Goal: Transaction & Acquisition: Purchase product/service

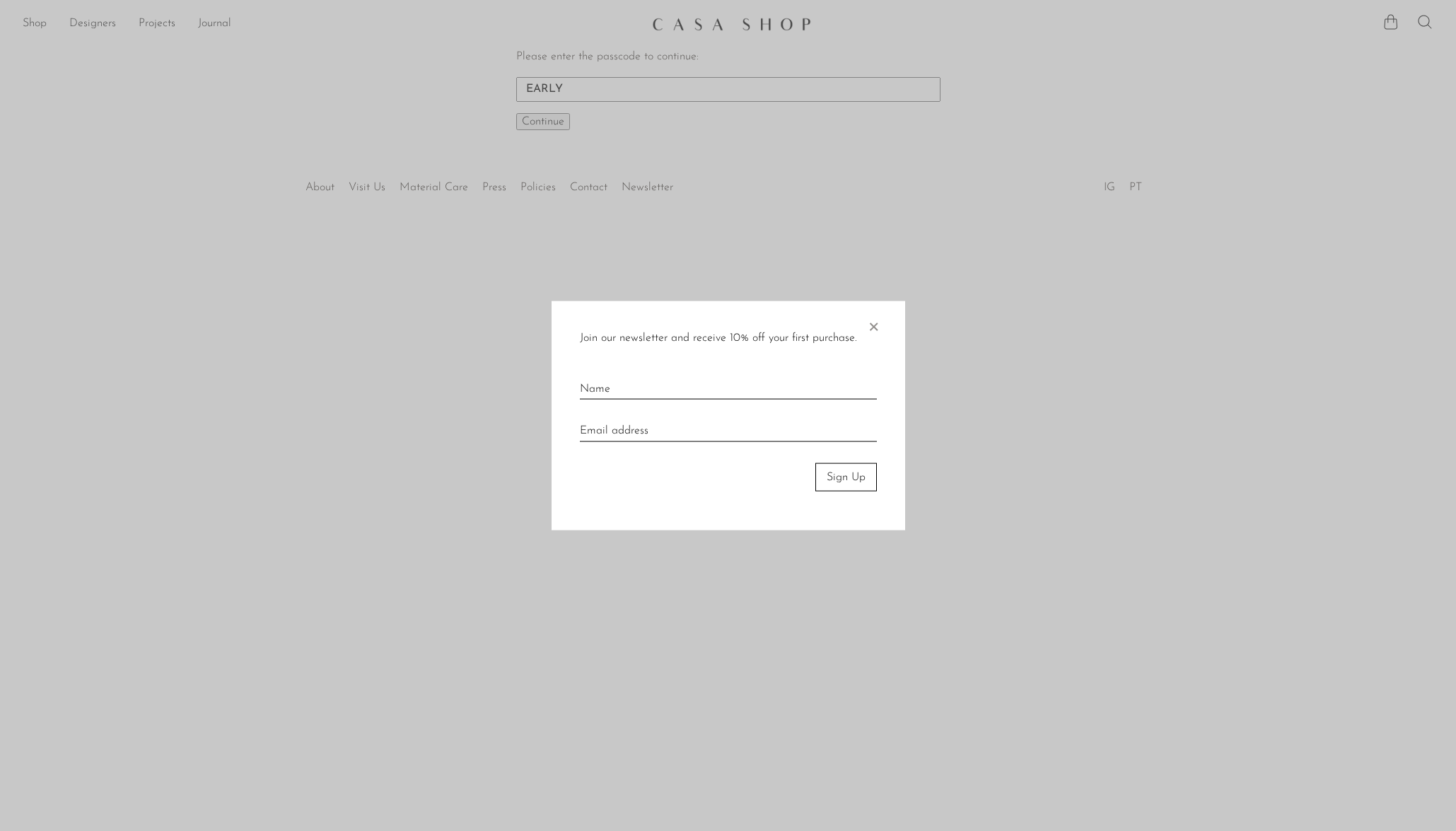
type input "EARLY"
click at [516, 113] on button "Continue One moment..." at bounding box center [543, 121] width 53 height 17
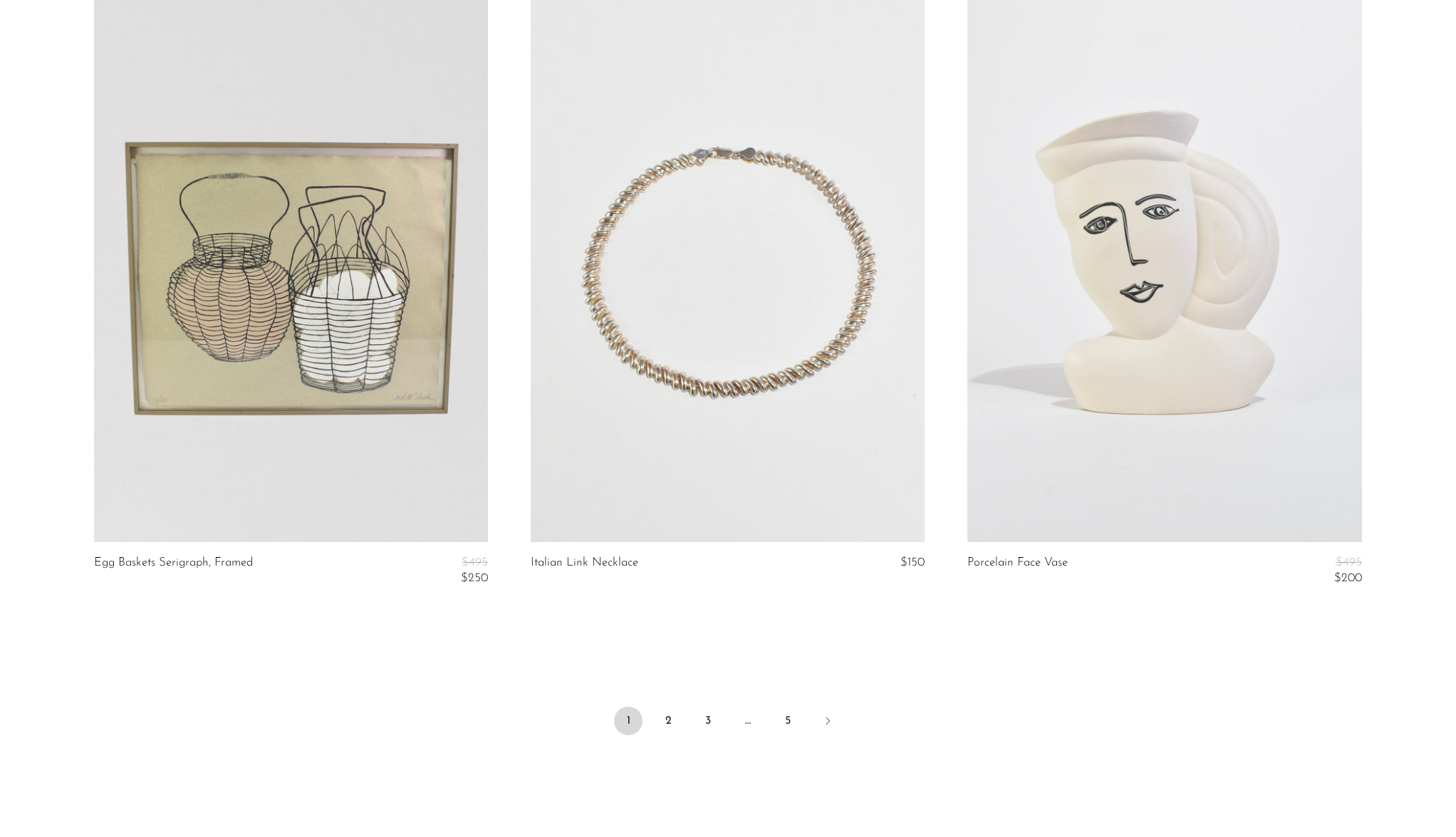
scroll to position [7013, 0]
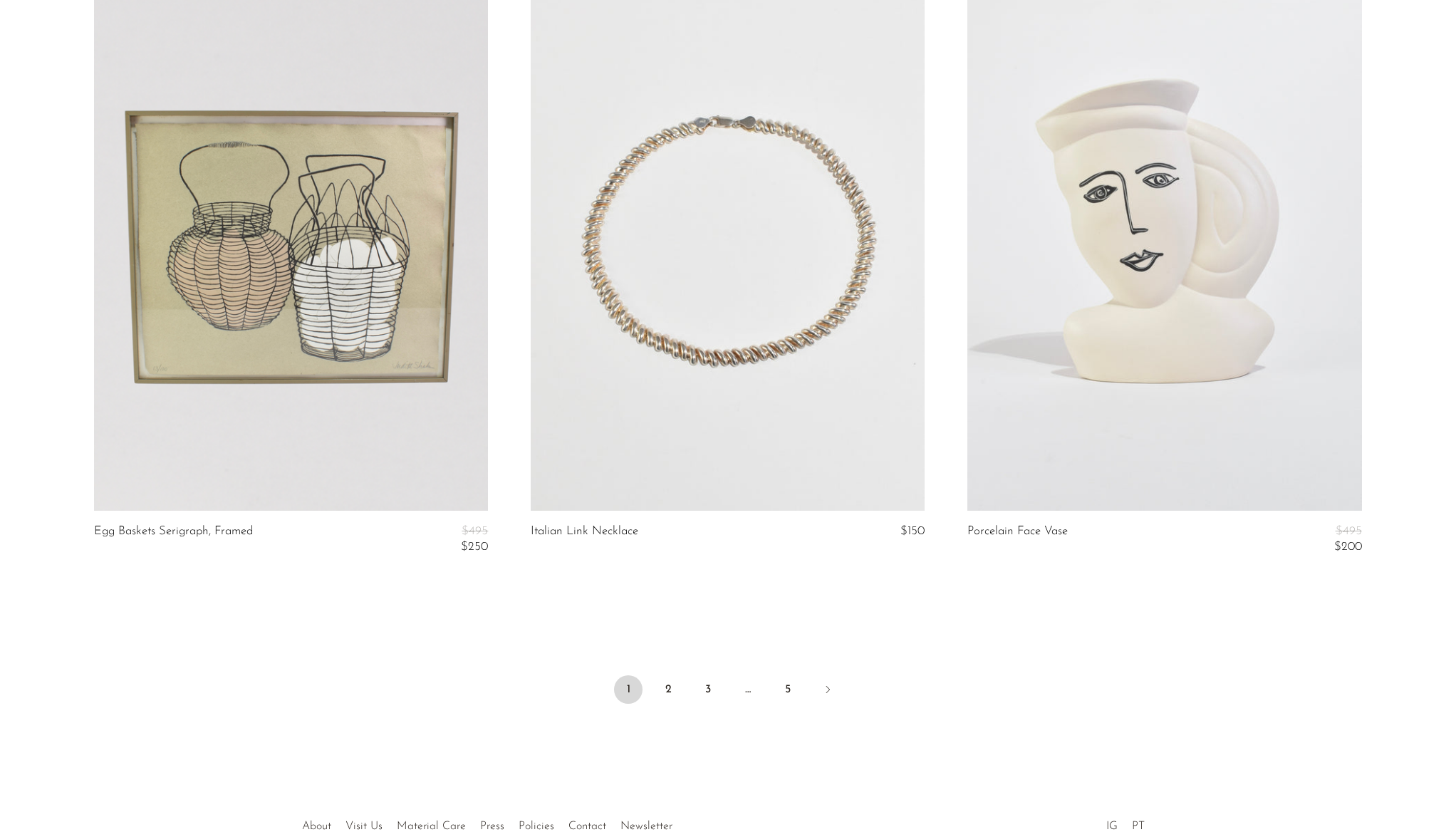
click at [759, 350] on link at bounding box center [728, 234] width 394 height 551
click at [327, 335] on link at bounding box center [291, 234] width 394 height 551
click at [666, 691] on link "2" at bounding box center [669, 690] width 29 height 29
